Goal: Information Seeking & Learning: Learn about a topic

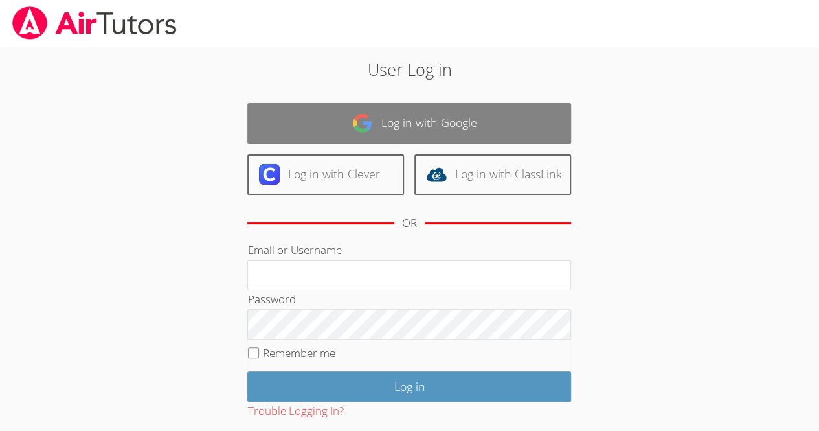
click at [348, 109] on link "Log in with Google" at bounding box center [409, 123] width 324 height 41
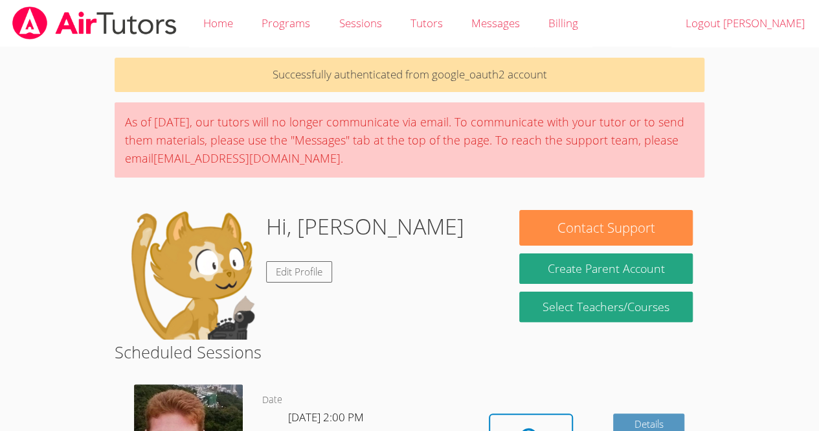
scroll to position [198, 0]
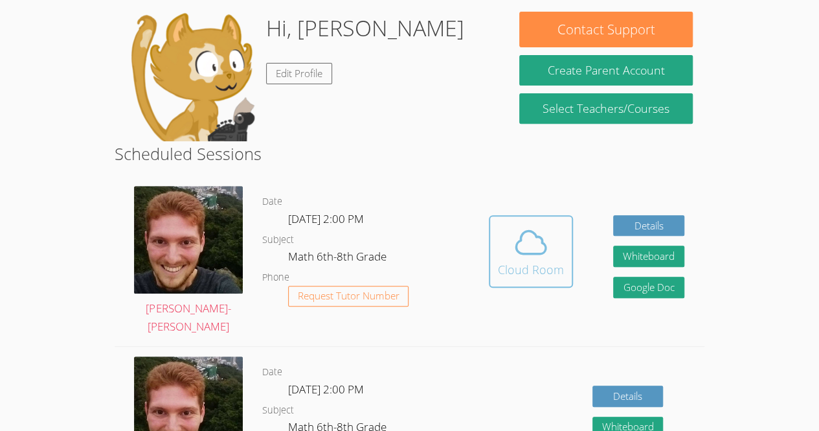
click at [516, 233] on icon at bounding box center [531, 242] width 36 height 36
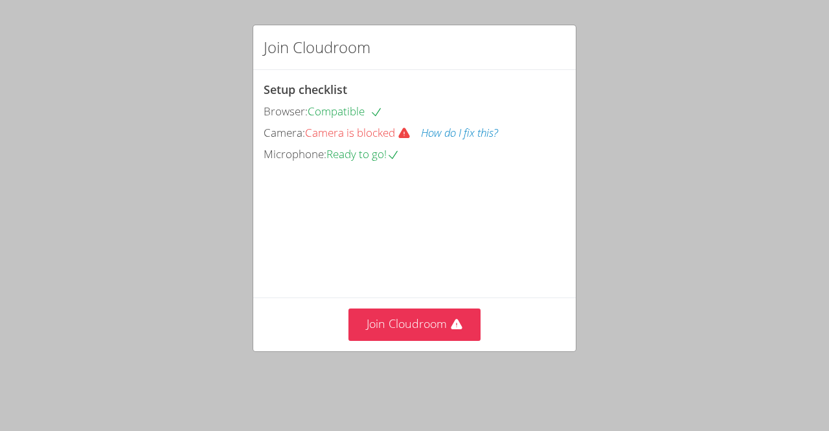
click at [484, 139] on button "How do I fix this?" at bounding box center [459, 133] width 77 height 19
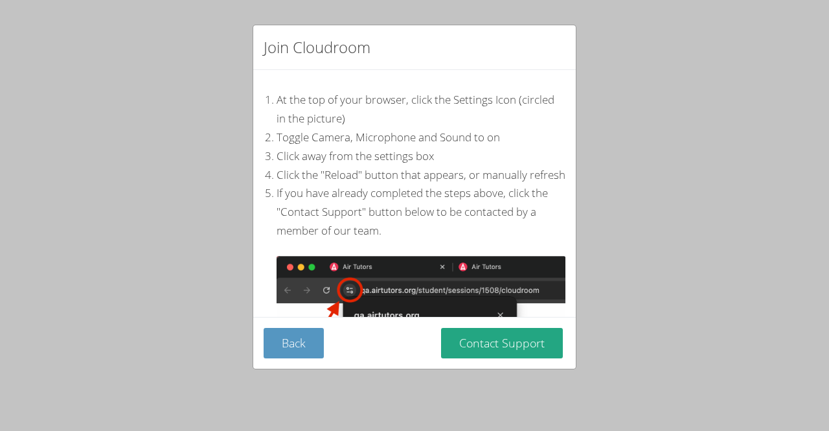
click at [492, 135] on li "Toggle Camera, Microphone and Sound to on" at bounding box center [421, 137] width 289 height 19
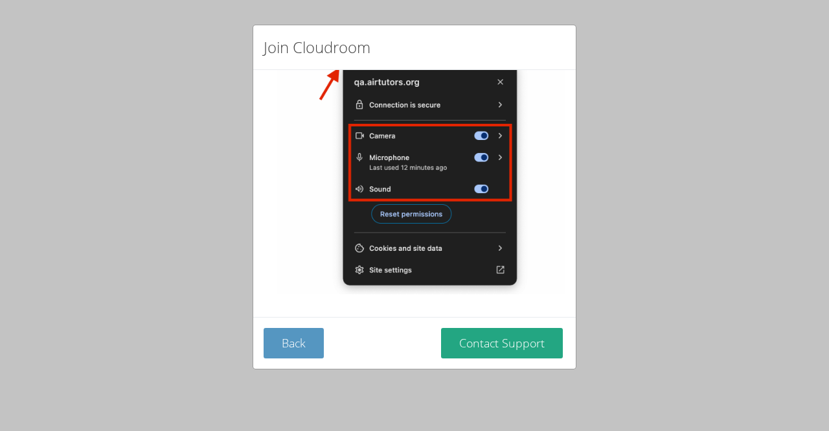
scroll to position [234, 0]
drag, startPoint x: 350, startPoint y: 339, endPoint x: 350, endPoint y: 305, distance: 33.7
click at [350, 328] on div "Back Contact Support" at bounding box center [415, 343] width 302 height 30
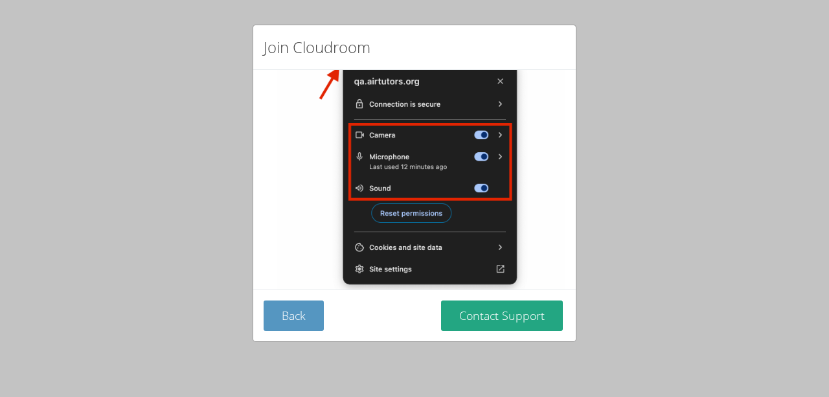
click at [324, 310] on div "Back Contact Support" at bounding box center [415, 316] width 302 height 30
click at [175, 53] on div "Join Cloudroom At the top of your browser, click the Settings Icon (circled in …" at bounding box center [414, 198] width 829 height 397
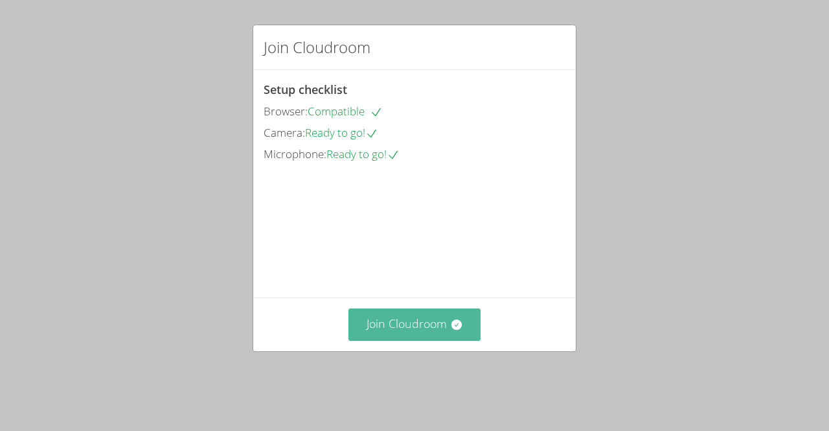
click at [398, 338] on button "Join Cloudroom" at bounding box center [414, 324] width 133 height 32
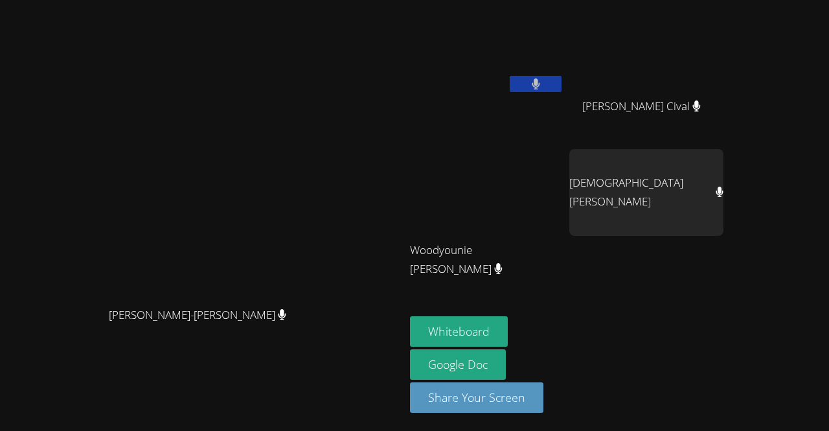
click at [300, 93] on video at bounding box center [203, 189] width 194 height 222
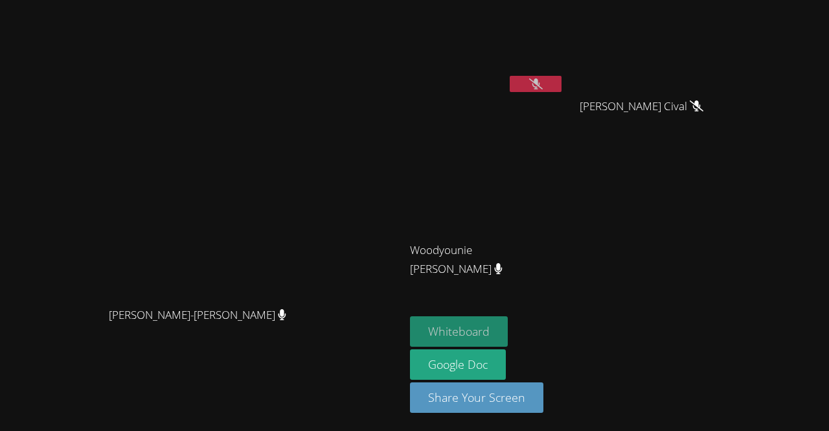
click at [508, 328] on button "Whiteboard" at bounding box center [459, 331] width 98 height 30
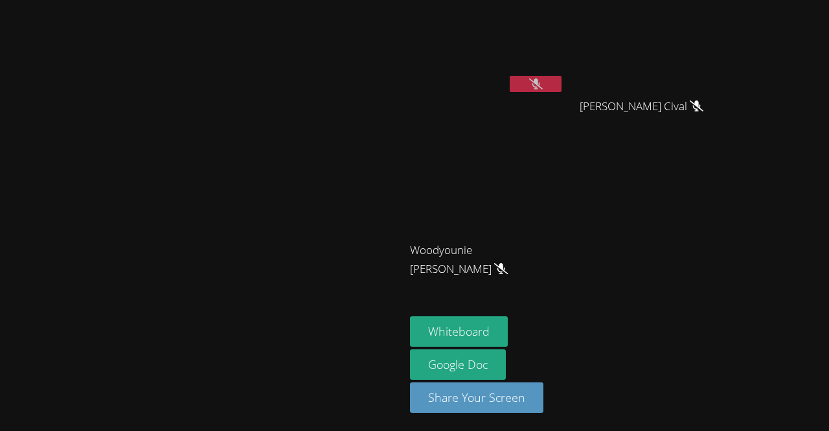
click at [106, 215] on video at bounding box center [203, 189] width 194 height 222
click at [543, 80] on icon at bounding box center [536, 83] width 14 height 11
click at [540, 78] on icon at bounding box center [536, 83] width 8 height 11
click at [543, 78] on icon at bounding box center [536, 83] width 14 height 11
click at [562, 80] on button at bounding box center [536, 84] width 52 height 16
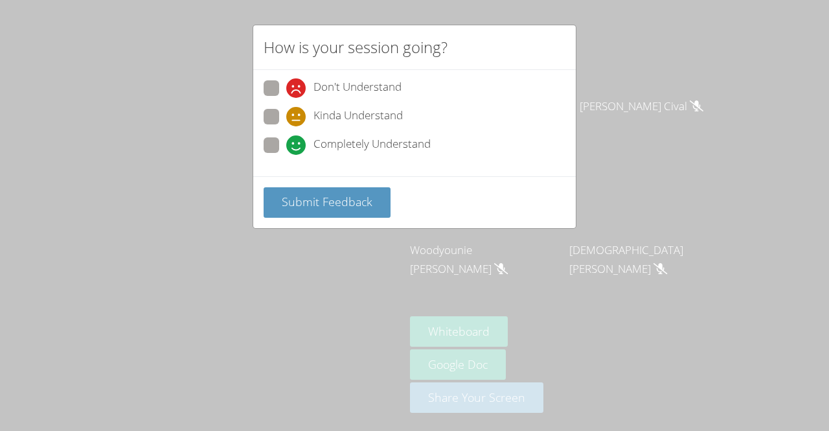
click at [312, 146] on div "Completely Understand" at bounding box center [358, 144] width 144 height 19
click at [297, 146] on input "Completely Understand" at bounding box center [291, 142] width 11 height 11
radio input "true"
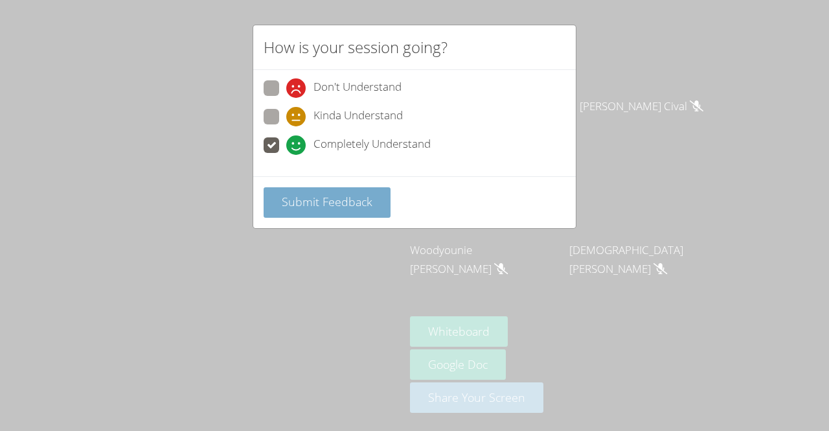
click at [297, 207] on span "Submit Feedback" at bounding box center [327, 202] width 91 height 16
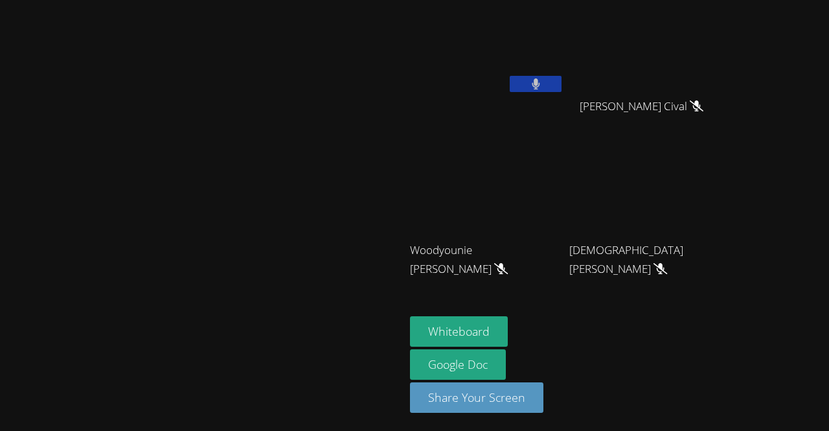
click at [562, 84] on button at bounding box center [536, 84] width 52 height 16
click at [564, 65] on video at bounding box center [487, 48] width 154 height 87
click at [562, 89] on button at bounding box center [536, 84] width 52 height 16
click at [543, 87] on icon at bounding box center [536, 83] width 14 height 11
